Goal: Task Accomplishment & Management: Complete application form

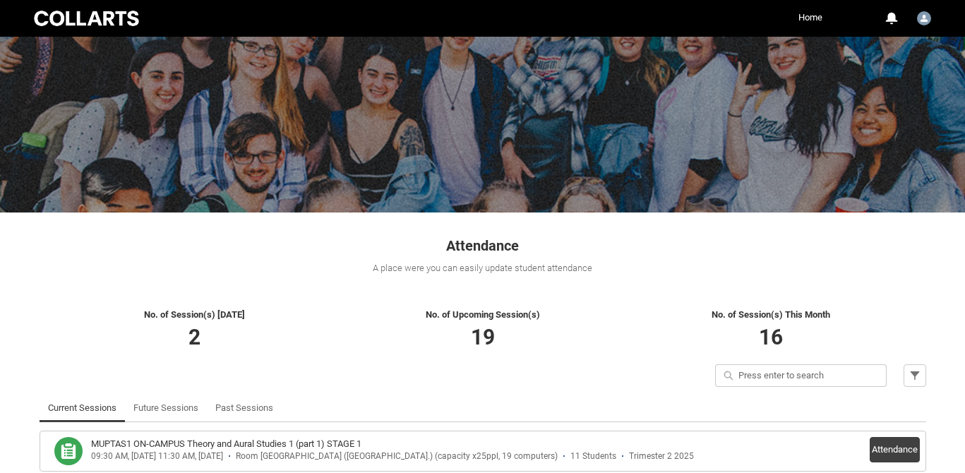
scroll to position [171, 0]
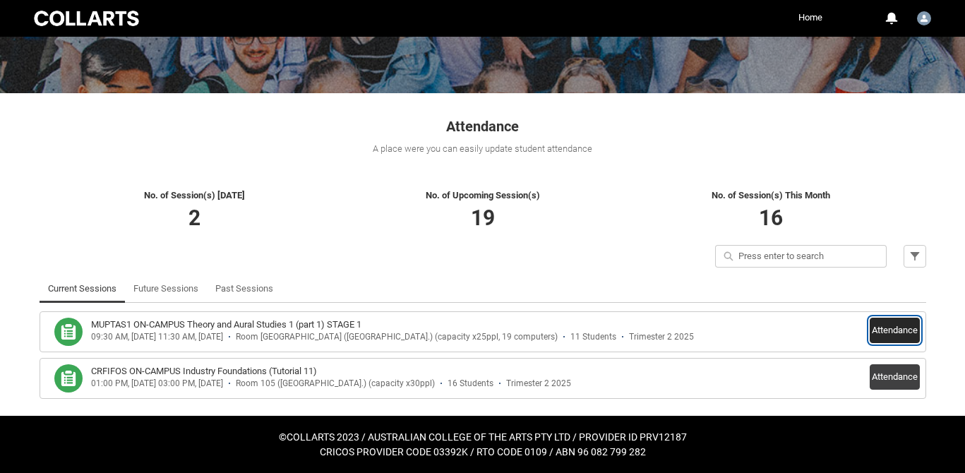
click at [891, 330] on button "Attendance" at bounding box center [894, 330] width 50 height 25
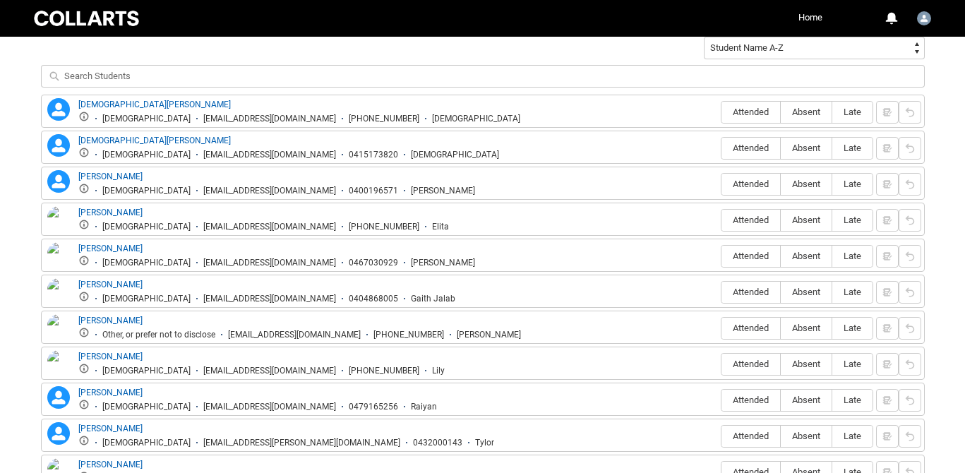
scroll to position [531, 0]
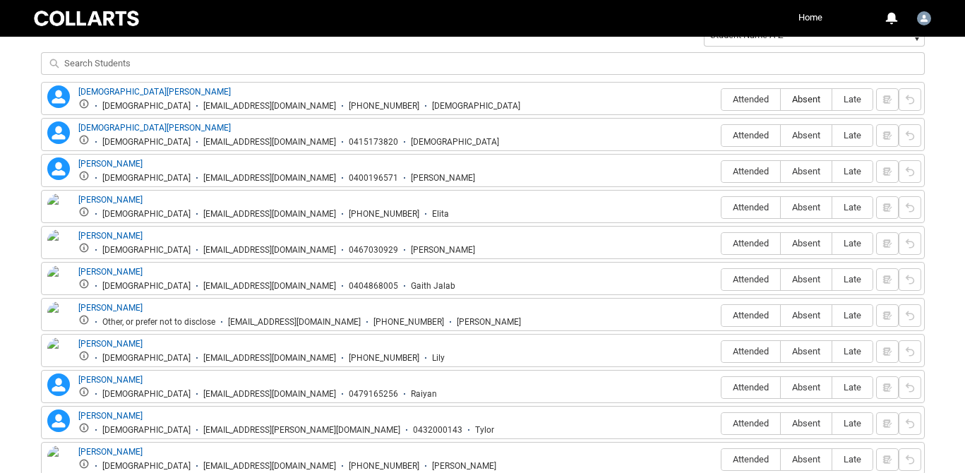
click at [801, 100] on span "Absent" at bounding box center [805, 99] width 51 height 11
click at [780, 99] on input "Absent" at bounding box center [780, 99] width 1 height 1
type lightning-radio-group "Absent"
radio input "true"
click at [802, 131] on span "Absent" at bounding box center [805, 135] width 51 height 11
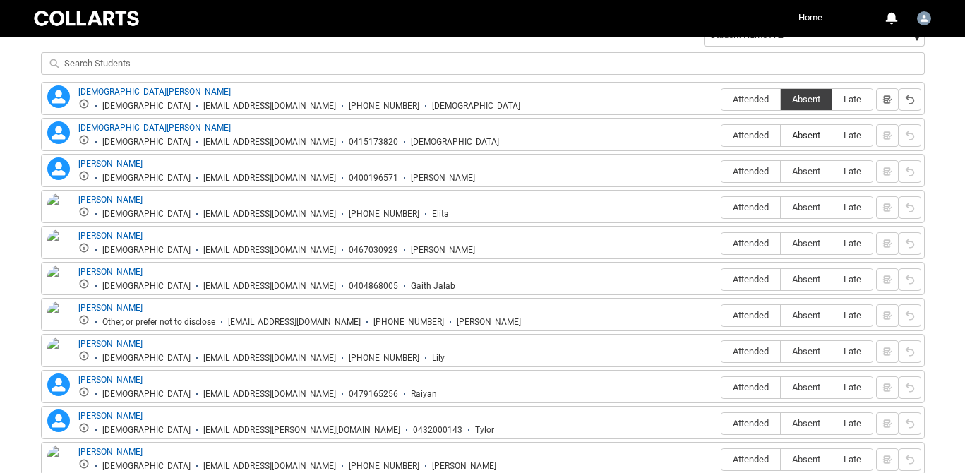
click at [780, 135] on input "Absent" at bounding box center [780, 135] width 1 height 1
type lightning-radio-group "Absent"
radio input "true"
click at [802, 165] on label "Absent" at bounding box center [805, 172] width 51 height 22
click at [780, 171] on input "Absent" at bounding box center [780, 171] width 1 height 1
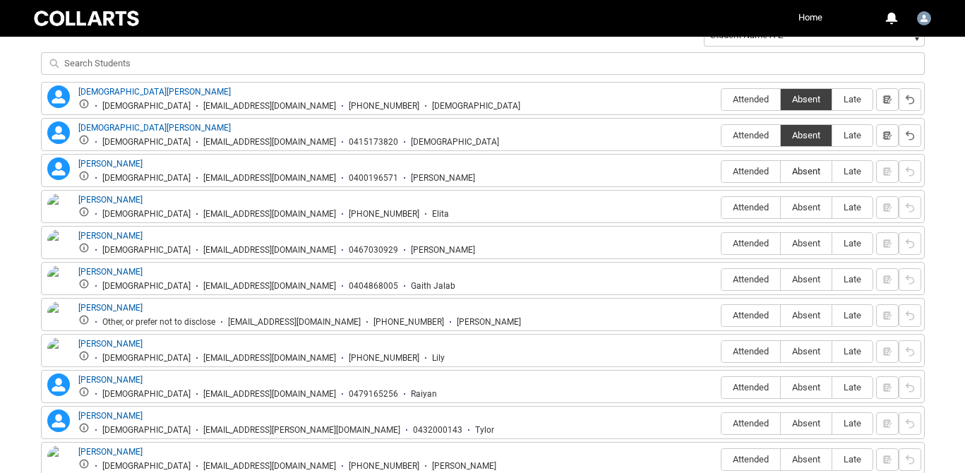
type lightning-radio-group "Absent"
radio input "true"
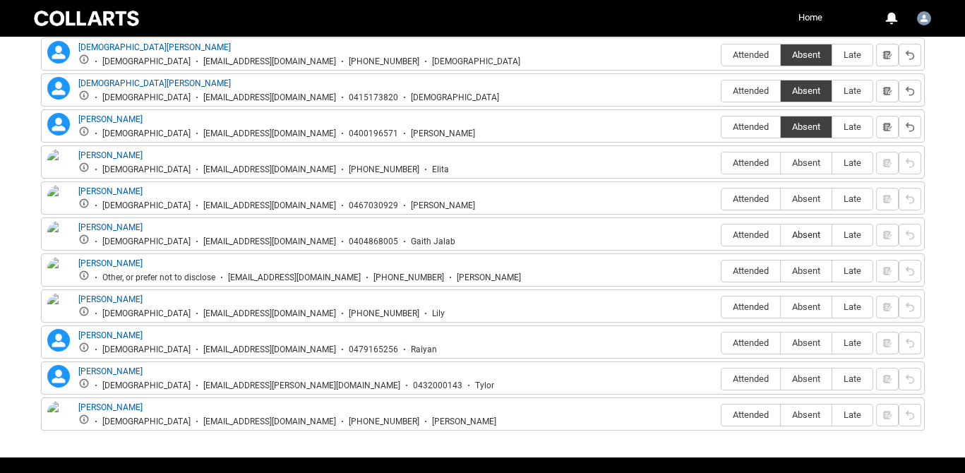
scroll to position [617, 0]
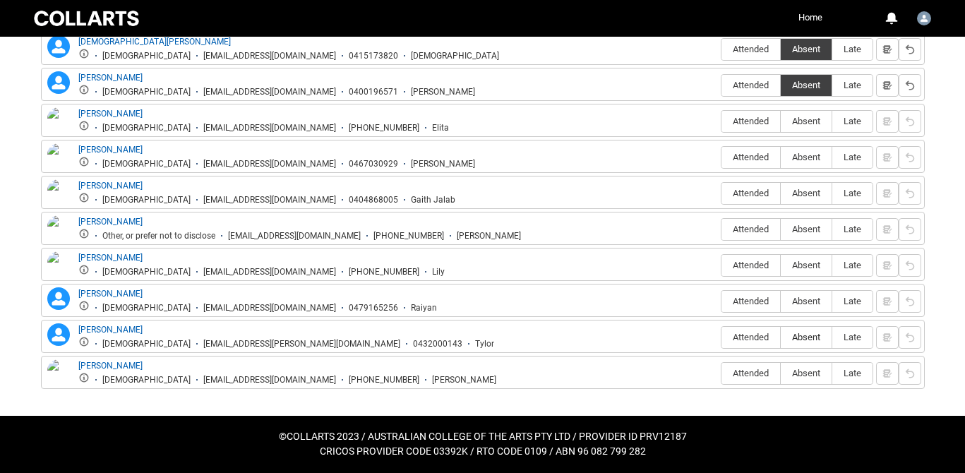
click at [808, 338] on span "Absent" at bounding box center [805, 337] width 51 height 11
click at [780, 337] on input "Absent" at bounding box center [780, 337] width 1 height 1
type lightning-radio-group "Absent"
radio input "true"
click at [747, 306] on span "Attended" at bounding box center [750, 301] width 59 height 11
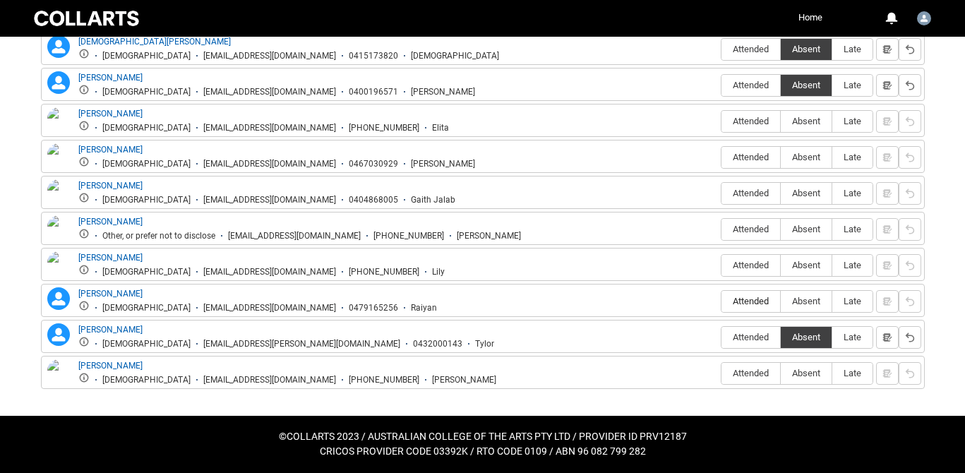
click at [721, 301] on input "Attended" at bounding box center [720, 301] width 1 height 1
type lightning-radio-group "Attended"
radio input "true"
click at [799, 230] on span "Absent" at bounding box center [805, 229] width 51 height 11
click at [780, 229] on input "Absent" at bounding box center [780, 229] width 1 height 1
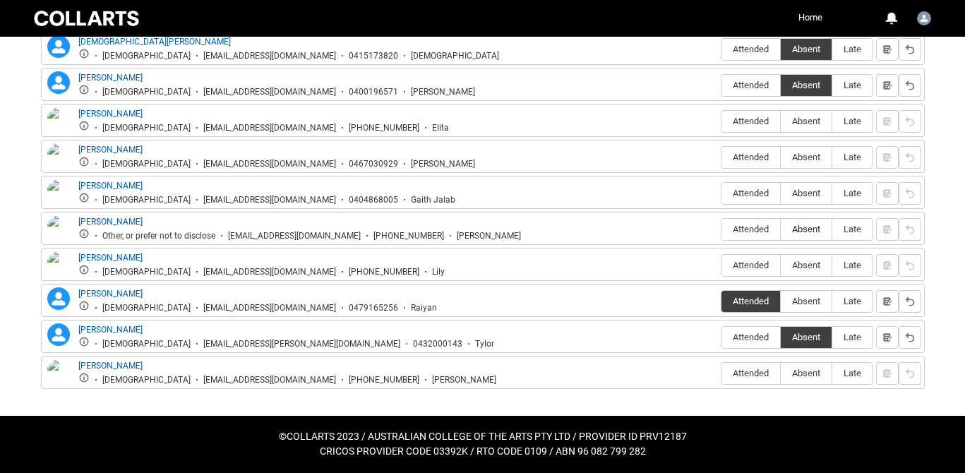
type lightning-radio-group "Absent"
radio input "true"
click at [804, 190] on span "Absent" at bounding box center [805, 193] width 51 height 11
click at [780, 193] on input "Absent" at bounding box center [780, 193] width 1 height 1
type lightning-radio-group "Absent"
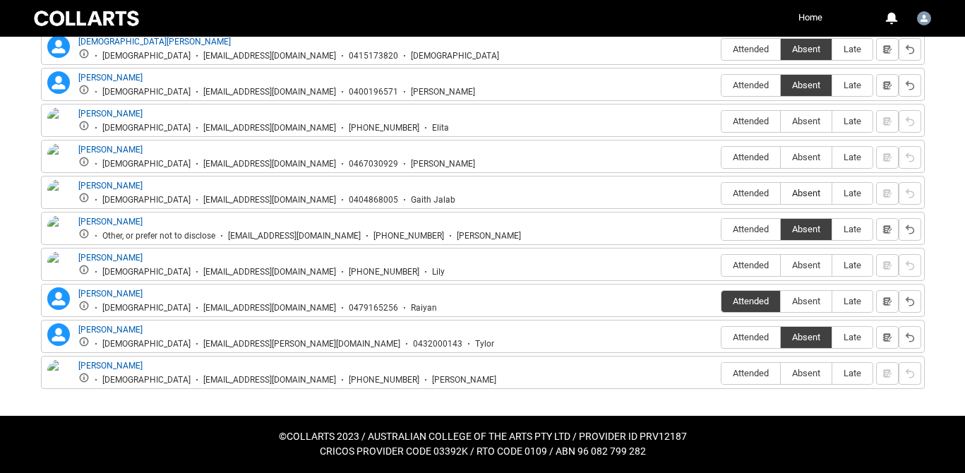
radio input "true"
click at [802, 154] on span "Absent" at bounding box center [805, 157] width 51 height 11
click at [780, 157] on input "Absent" at bounding box center [780, 157] width 1 height 1
type lightning-radio-group "Absent"
radio input "true"
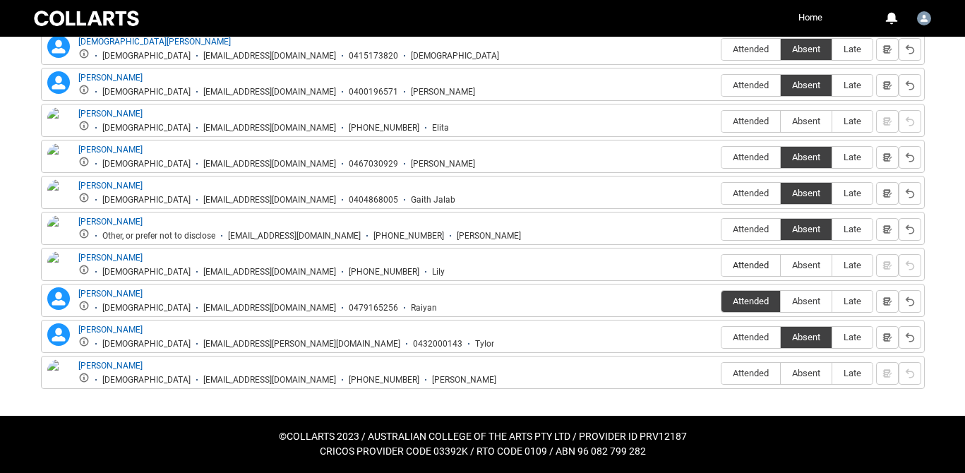
click at [749, 261] on span "Attended" at bounding box center [750, 265] width 59 height 11
click at [721, 265] on input "Attended" at bounding box center [720, 265] width 1 height 1
type lightning-radio-group "Attended"
radio input "true"
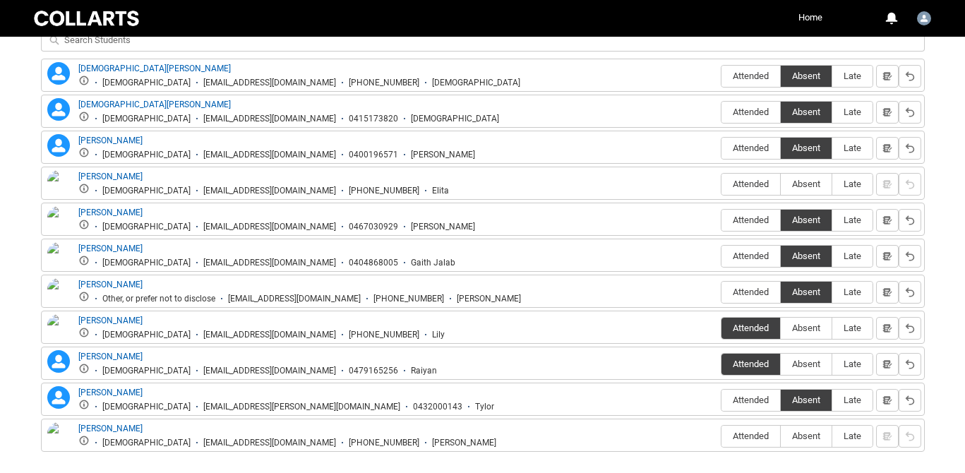
scroll to position [557, 0]
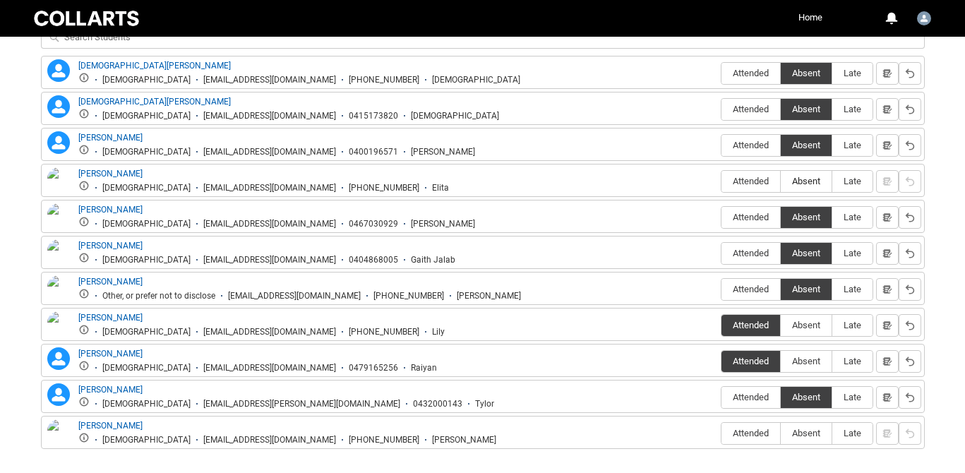
click at [809, 177] on span "Absent" at bounding box center [805, 181] width 51 height 11
click at [780, 181] on input "Absent" at bounding box center [780, 181] width 1 height 1
type lightning-radio-group "Absent"
radio input "true"
click at [810, 428] on label "Absent" at bounding box center [805, 434] width 51 height 22
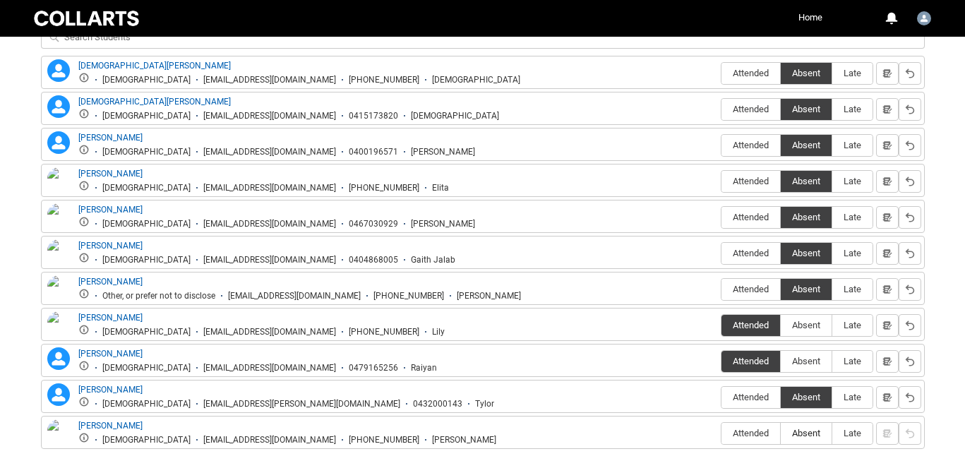
click at [780, 433] on input "Absent" at bounding box center [780, 433] width 1 height 1
type lightning-radio-group "Absent"
radio input "true"
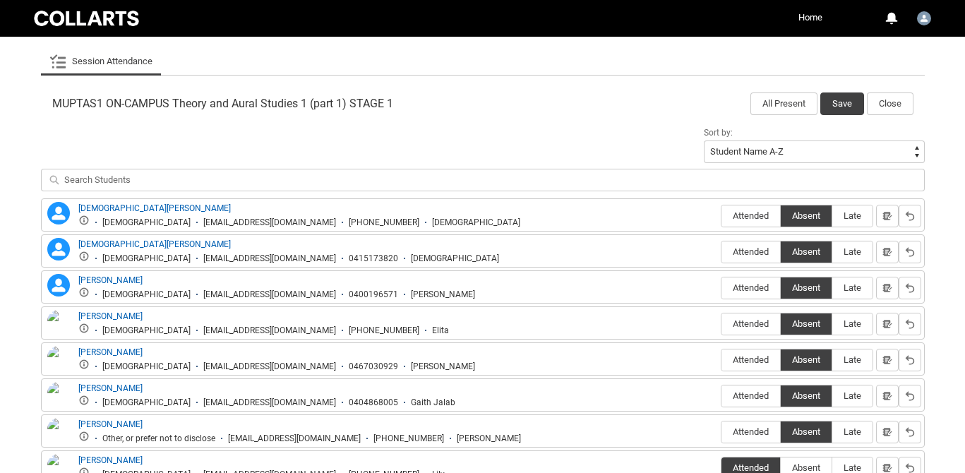
scroll to position [371, 0]
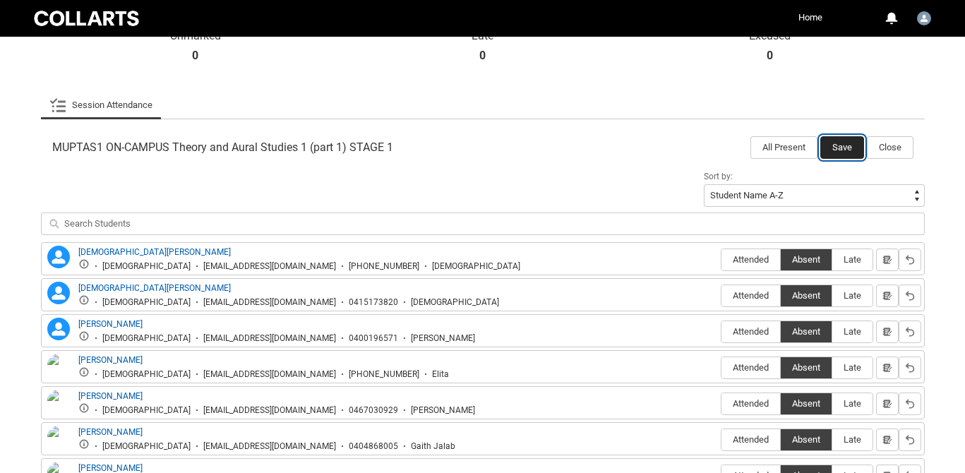
click at [848, 152] on button "Save" at bounding box center [842, 147] width 44 height 23
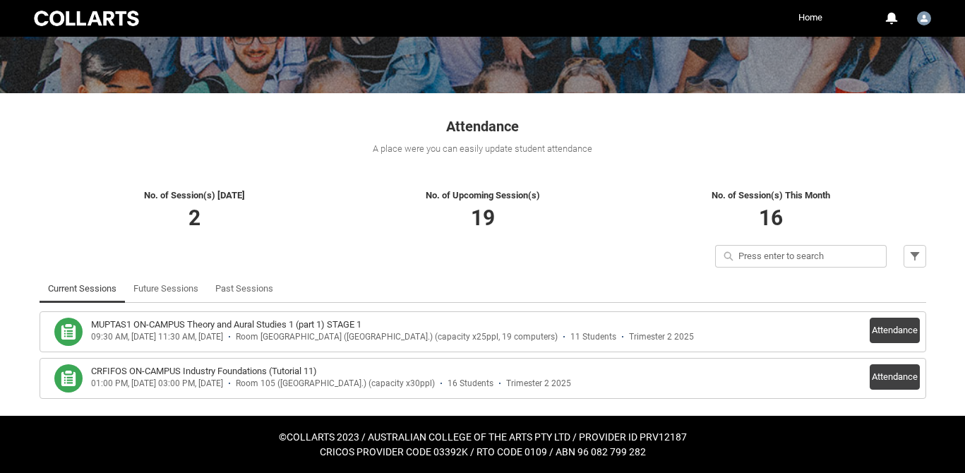
scroll to position [171, 0]
click at [251, 291] on link "Past Sessions" at bounding box center [244, 288] width 58 height 28
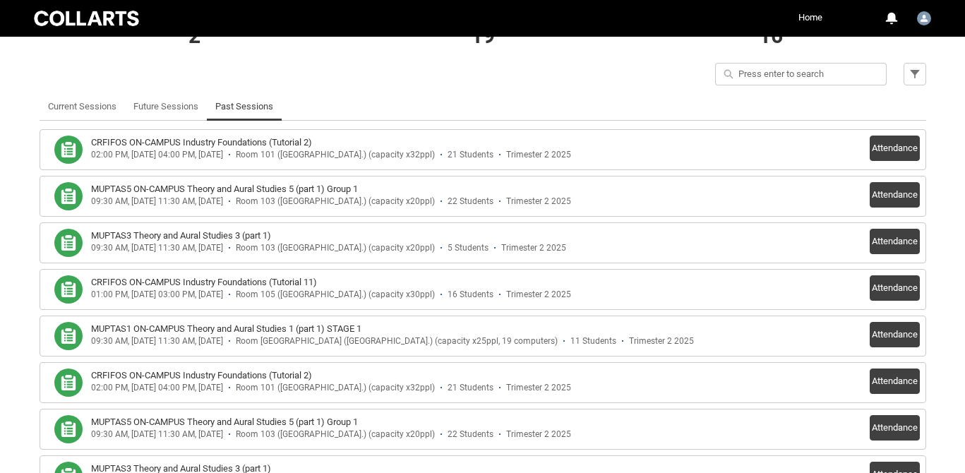
scroll to position [356, 0]
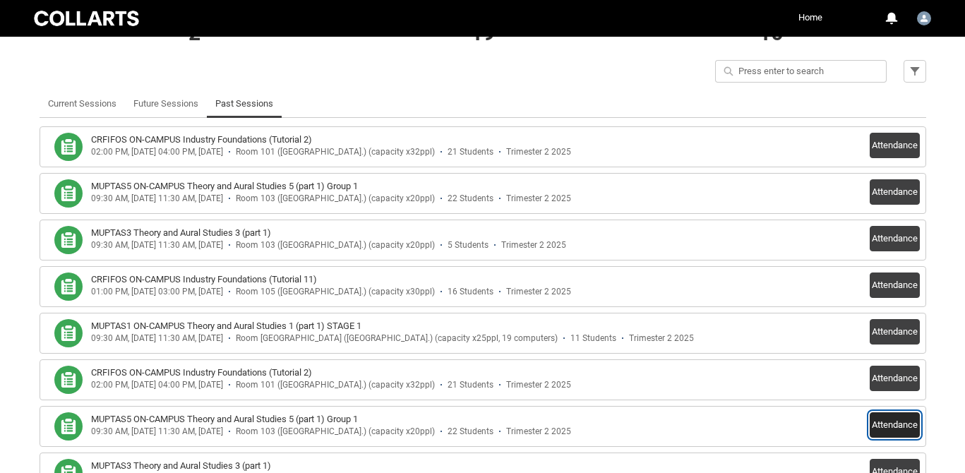
click at [893, 421] on button "Attendance" at bounding box center [894, 424] width 50 height 25
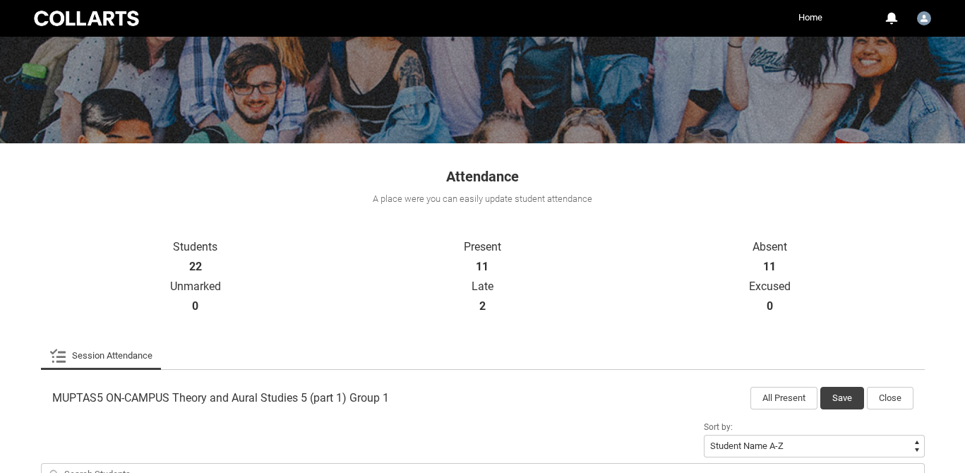
scroll to position [140, 0]
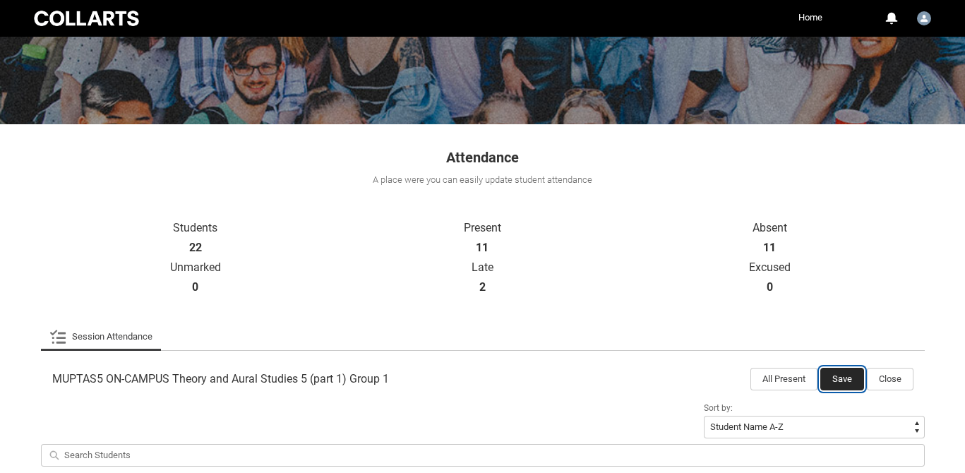
click at [838, 380] on button "Save" at bounding box center [842, 379] width 44 height 23
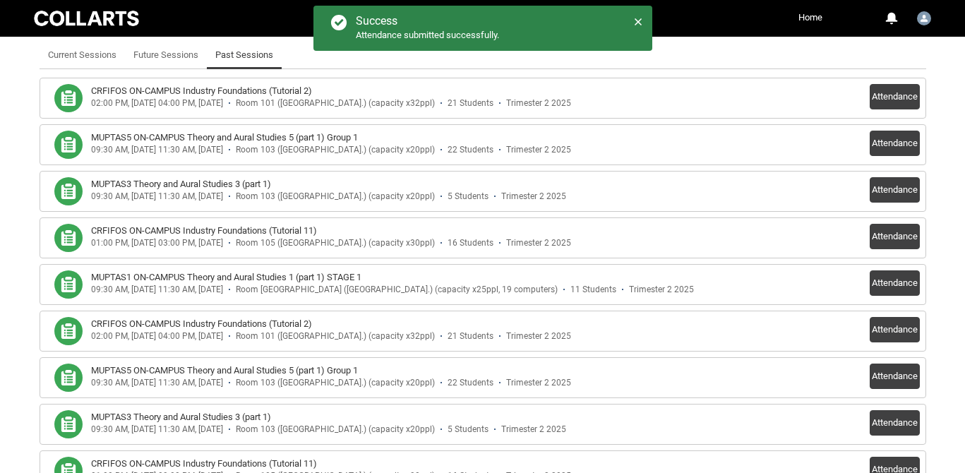
scroll to position [409, 0]
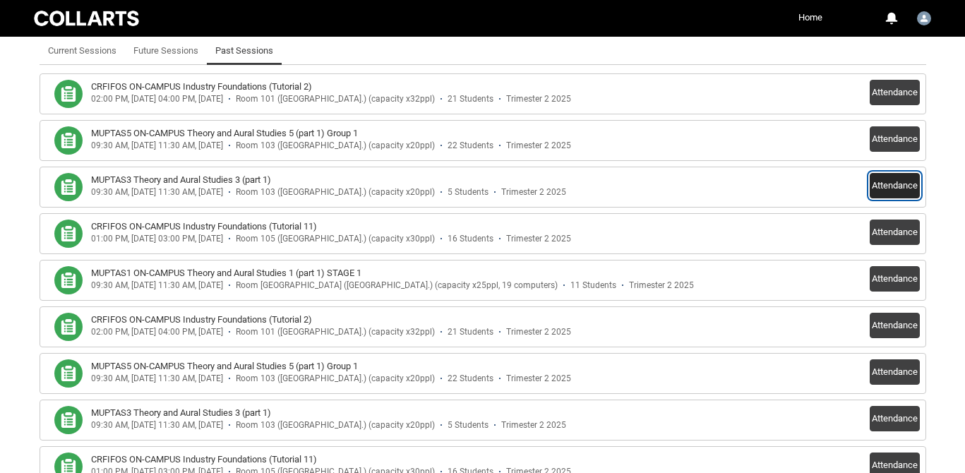
click at [895, 184] on button "Attendance" at bounding box center [894, 185] width 50 height 25
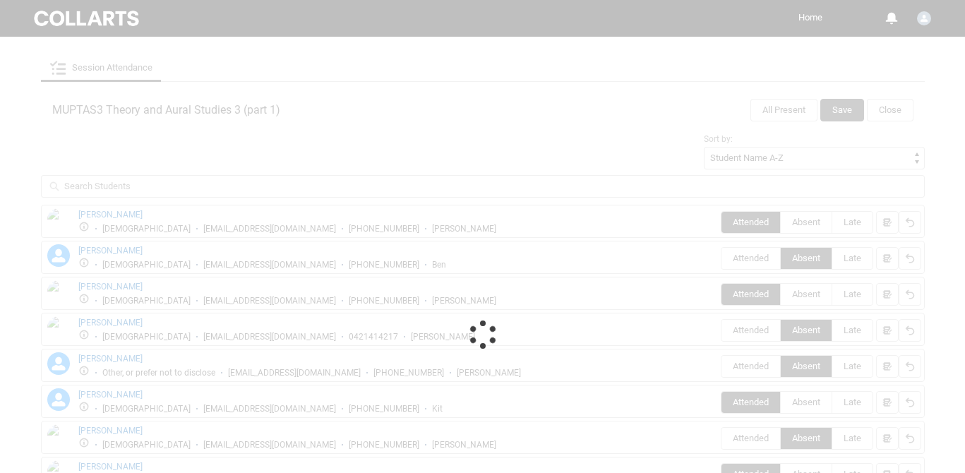
scroll to position [397, 0]
